Goal: Find contact information: Find contact information

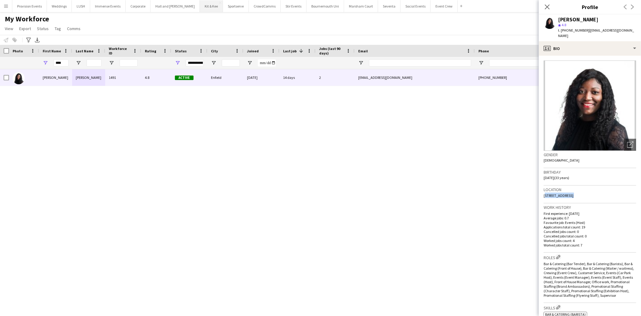
click at [206, 8] on button "Kit & Kee Close" at bounding box center [211, 6] width 23 height 12
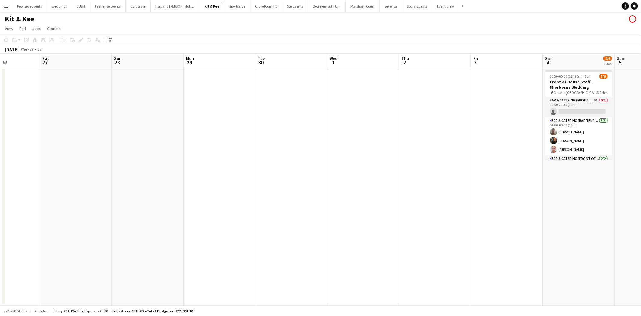
scroll to position [0, 204]
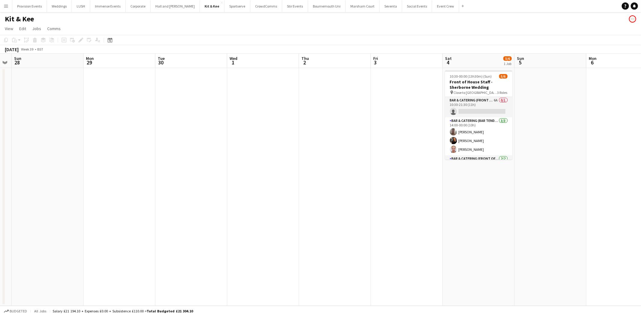
drag, startPoint x: 469, startPoint y: 139, endPoint x: 193, endPoint y: 145, distance: 276.2
click at [193, 145] on app-calendar-viewport "Thu 25 Fri 26 Sat 27 Sun 28 Mon 29 Tue 30 Wed 1 Thu 2 Fri 3 Sat 4 5/6 1 Job Sun…" at bounding box center [320, 180] width 641 height 252
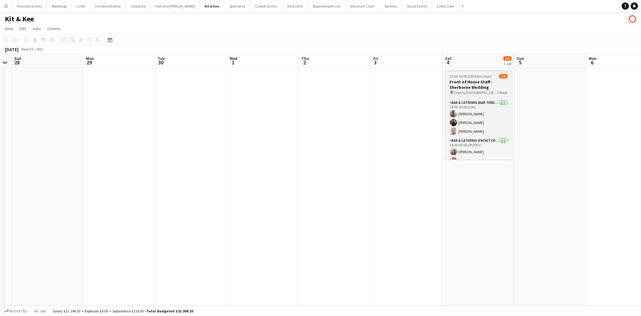
scroll to position [25, 0]
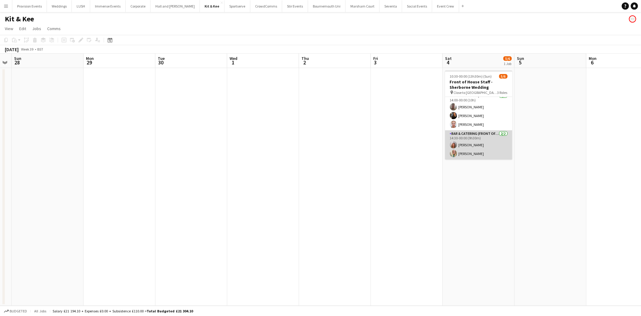
click at [493, 141] on app-card-role "Bar & Catering (Front of House) [DATE] 14:30-00:00 (9h30m) [PERSON_NAME] [PERSO…" at bounding box center [478, 144] width 67 height 29
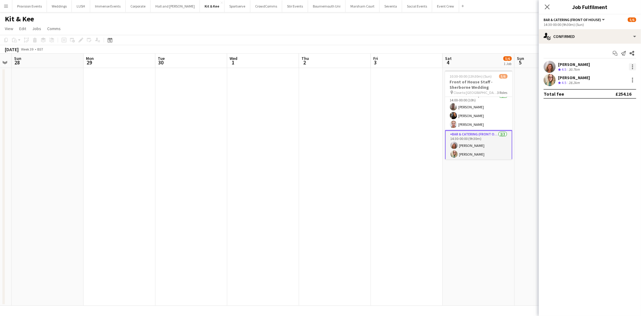
click at [632, 66] on div at bounding box center [632, 66] width 7 height 7
click at [611, 133] on span "Remove" at bounding box center [604, 135] width 18 height 5
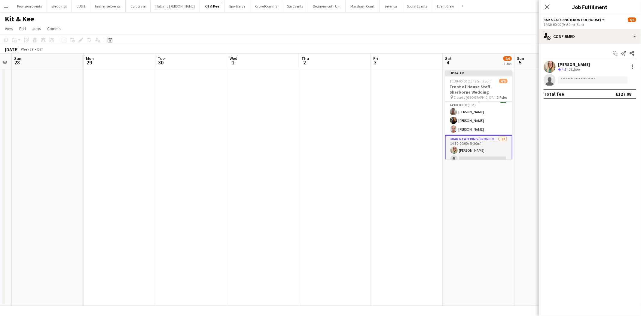
click at [321, 119] on app-date-cell at bounding box center [335, 187] width 72 height 238
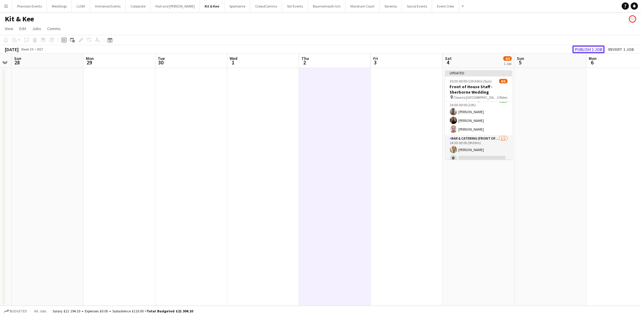
click at [595, 49] on button "Publish 1 job" at bounding box center [589, 49] width 32 height 8
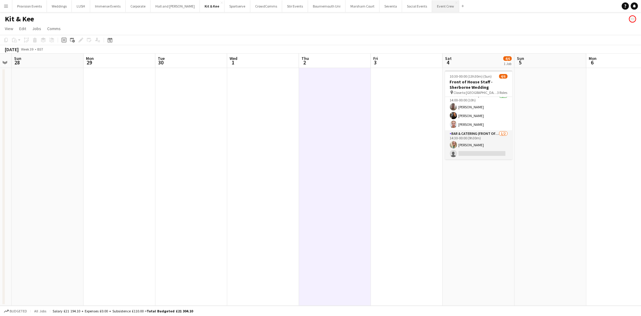
click at [435, 8] on button "Event Crew Close" at bounding box center [445, 6] width 27 height 12
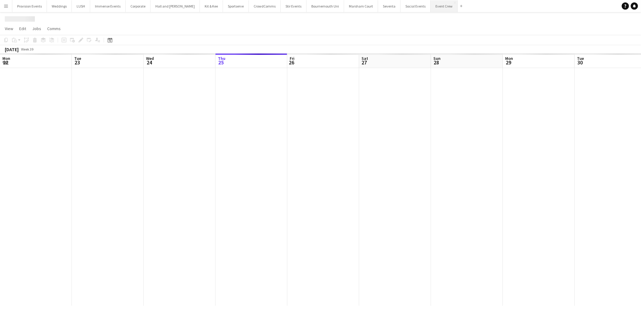
scroll to position [0, 143]
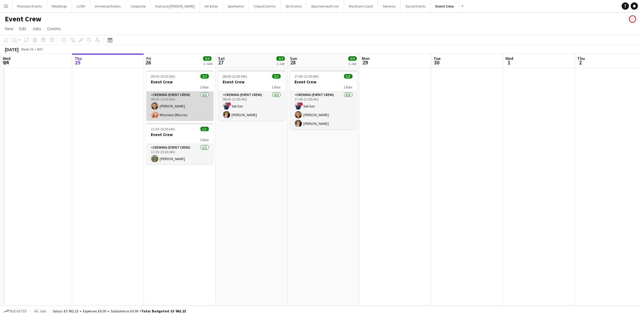
click at [212, 103] on app-card-role "Crewing (Event Crew) [DATE] 09:30-15:30 (6h) [PERSON_NAME] [PERSON_NAME]" at bounding box center [179, 105] width 67 height 29
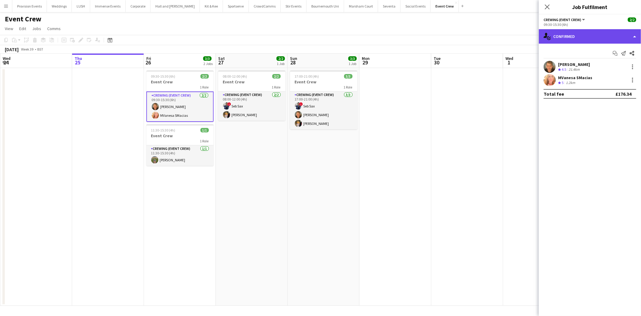
click at [597, 31] on div "single-neutral-actions-check-2 Confirmed" at bounding box center [590, 36] width 102 height 14
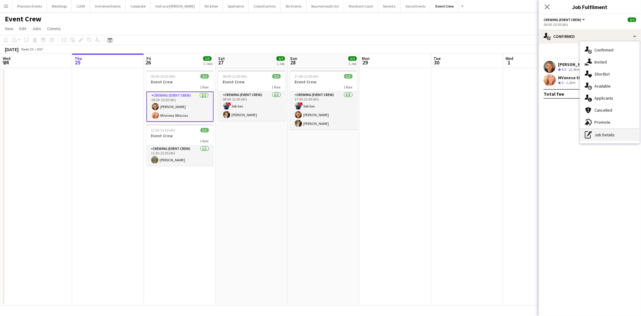
click at [605, 133] on div "pen-write Job Details" at bounding box center [610, 135] width 60 height 12
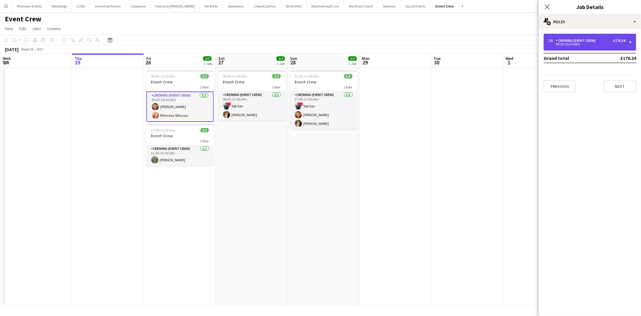
click at [597, 49] on div "2 x Crewing (Event Crew) £176.34 09:30-15:30 (6h)" at bounding box center [590, 42] width 93 height 17
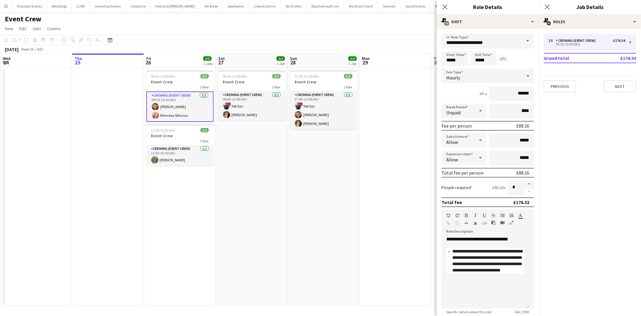
click at [397, 128] on app-date-cell at bounding box center [396, 187] width 72 height 238
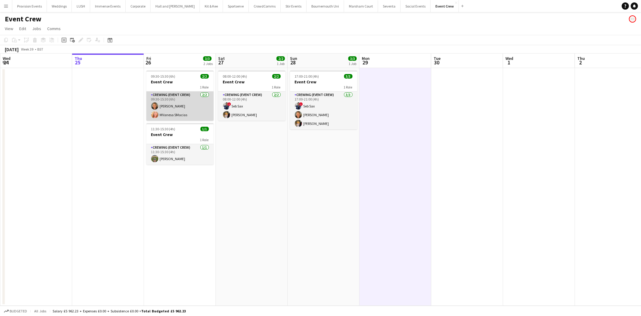
click at [197, 118] on app-card-role "Crewing (Event Crew) [DATE] 09:30-15:30 (6h) [PERSON_NAME] [PERSON_NAME]" at bounding box center [179, 105] width 67 height 29
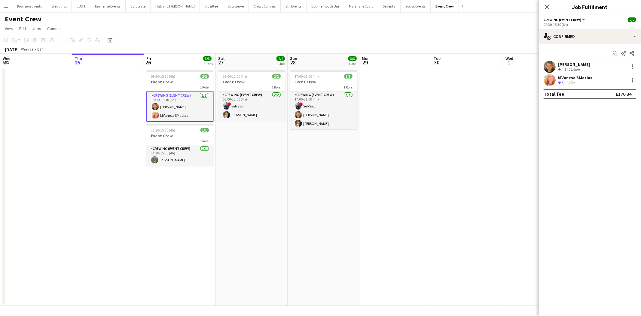
click at [579, 63] on div "[PERSON_NAME]" at bounding box center [574, 64] width 32 height 5
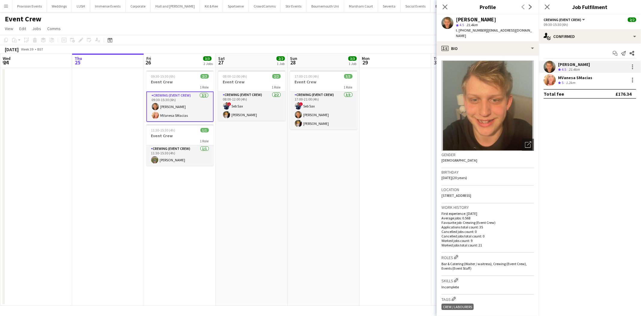
click at [468, 32] on span "t. [PHONE_NUMBER]" at bounding box center [471, 30] width 31 height 5
copy span "4407388357474"
click at [585, 78] on div "MVanesa SMacias" at bounding box center [575, 77] width 34 height 5
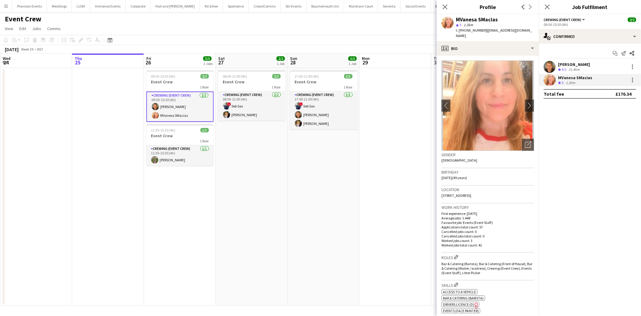
click at [472, 33] on div "MVanesa SMacias star 5 1.2km t. [PHONE_NUMBER] | [EMAIL_ADDRESS][DOMAIN_NAME]" at bounding box center [488, 27] width 102 height 27
click at [472, 30] on span "t. [PHONE_NUMBER]" at bounding box center [471, 30] width 31 height 5
copy span "447765387216"
click at [177, 161] on app-card-role "Crewing (Event Crew) [DATE] 11:30-15:30 (4h) [PERSON_NAME]" at bounding box center [179, 155] width 67 height 20
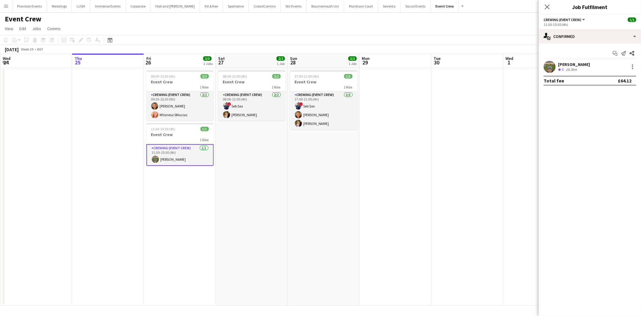
click at [580, 64] on div "[PERSON_NAME]" at bounding box center [574, 64] width 32 height 5
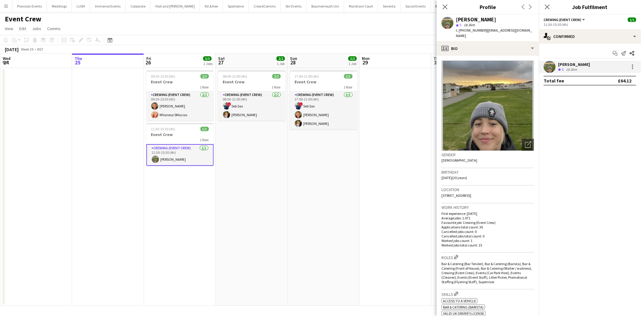
click at [475, 32] on span "t. [PHONE_NUMBER]" at bounding box center [471, 30] width 31 height 5
copy span "447570311056"
click at [268, 100] on app-card-role "Crewing (Event Crew) [DATE] 08:00-12:00 (4h) ! Seb Sax [PERSON_NAME]" at bounding box center [251, 105] width 67 height 29
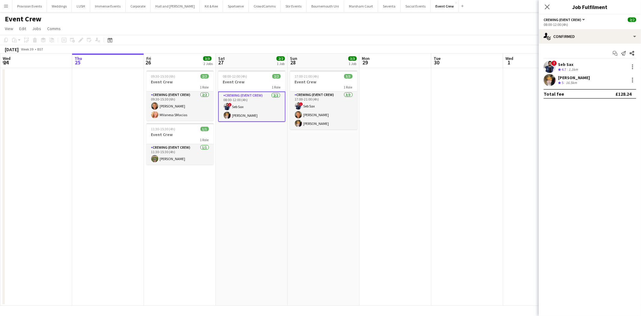
click at [571, 65] on div "Seb Sax" at bounding box center [568, 64] width 21 height 5
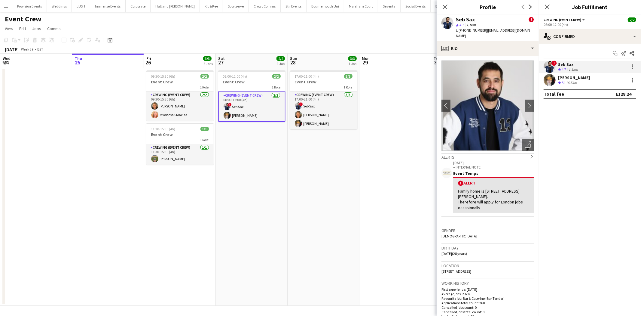
click at [478, 29] on span "t. [PHONE_NUMBER]" at bounding box center [471, 30] width 31 height 5
copy span "447985174151"
click at [565, 78] on div "[PERSON_NAME]" at bounding box center [574, 77] width 32 height 5
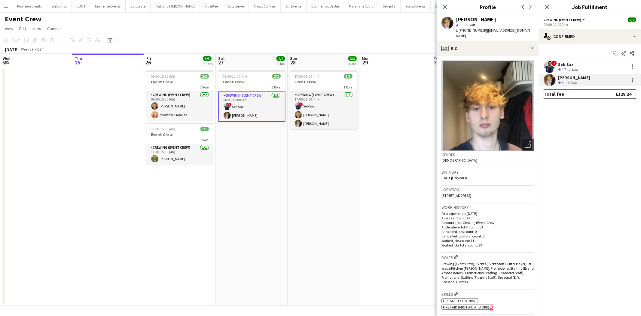
click at [474, 28] on span "t. [PHONE_NUMBER]" at bounding box center [471, 30] width 31 height 5
copy span "447984322017"
